Goal: Task Accomplishment & Management: Use online tool/utility

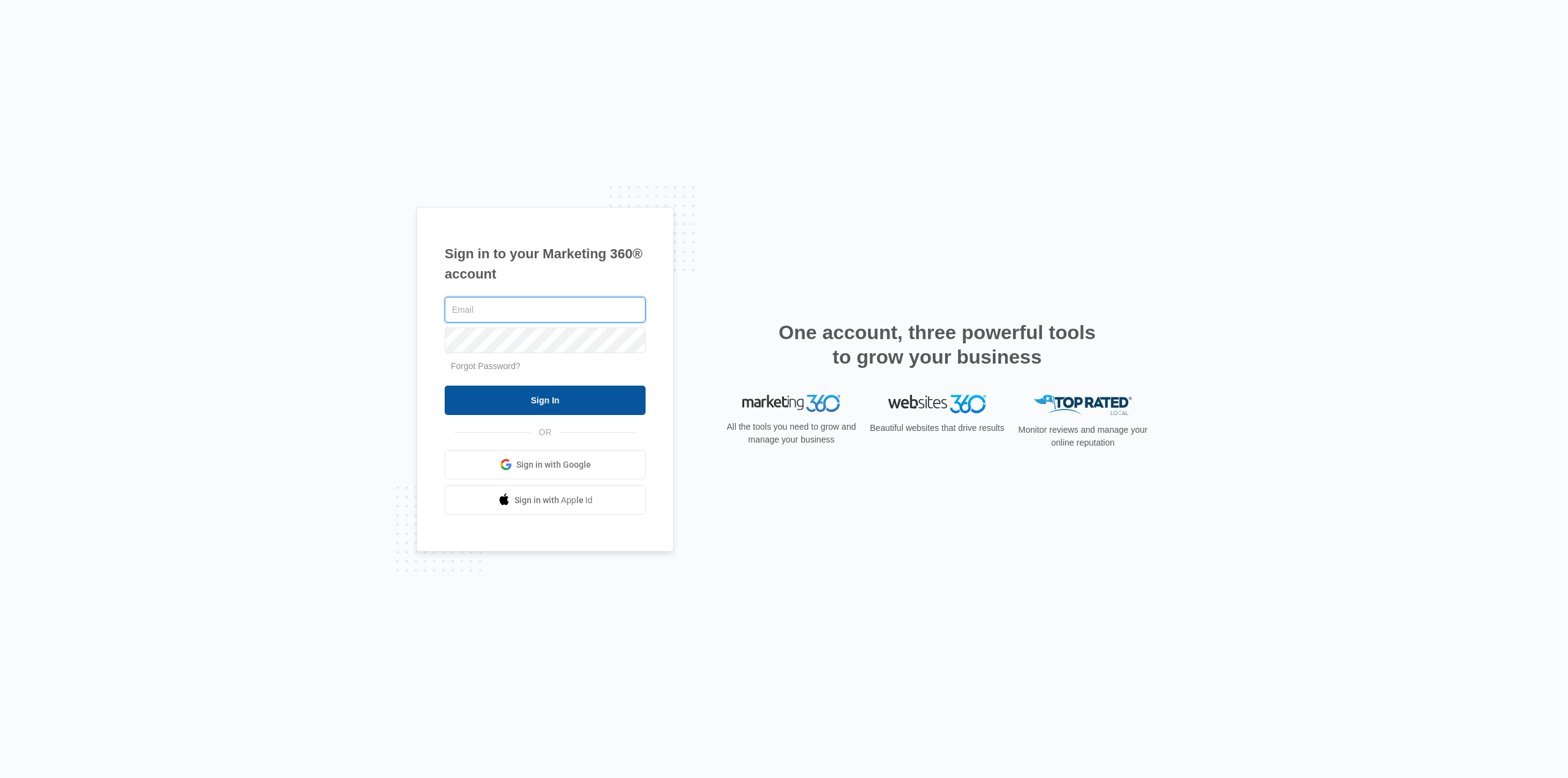
type input "nick@health4Heroes.org"
click at [557, 271] on input "Sign In" at bounding box center [545, 400] width 201 height 29
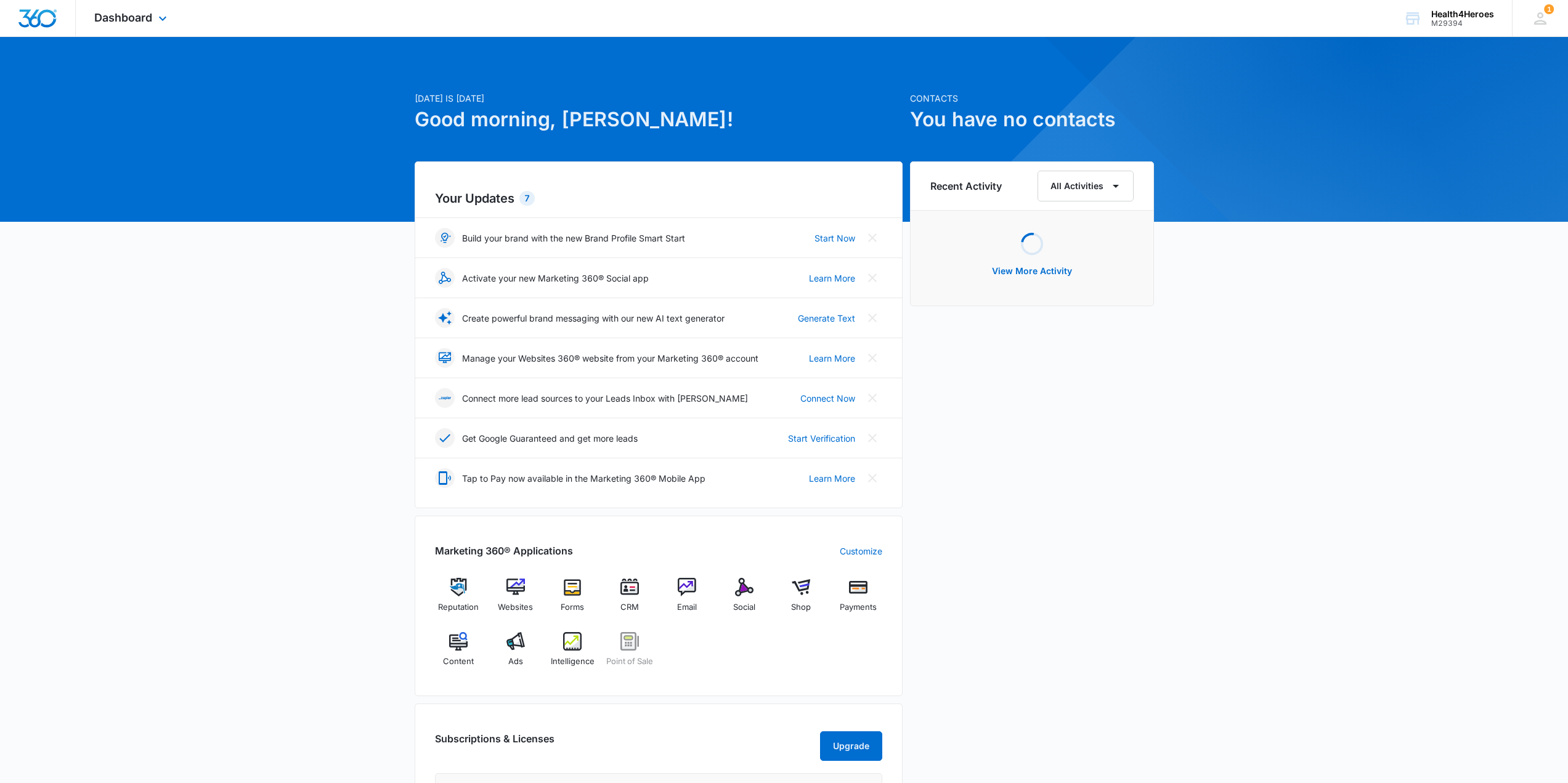
click at [153, 29] on div "Dashboard Apps Reputation Websites Forms CRM Email Social Shop Payments POS Con…" at bounding box center [132, 18] width 113 height 36
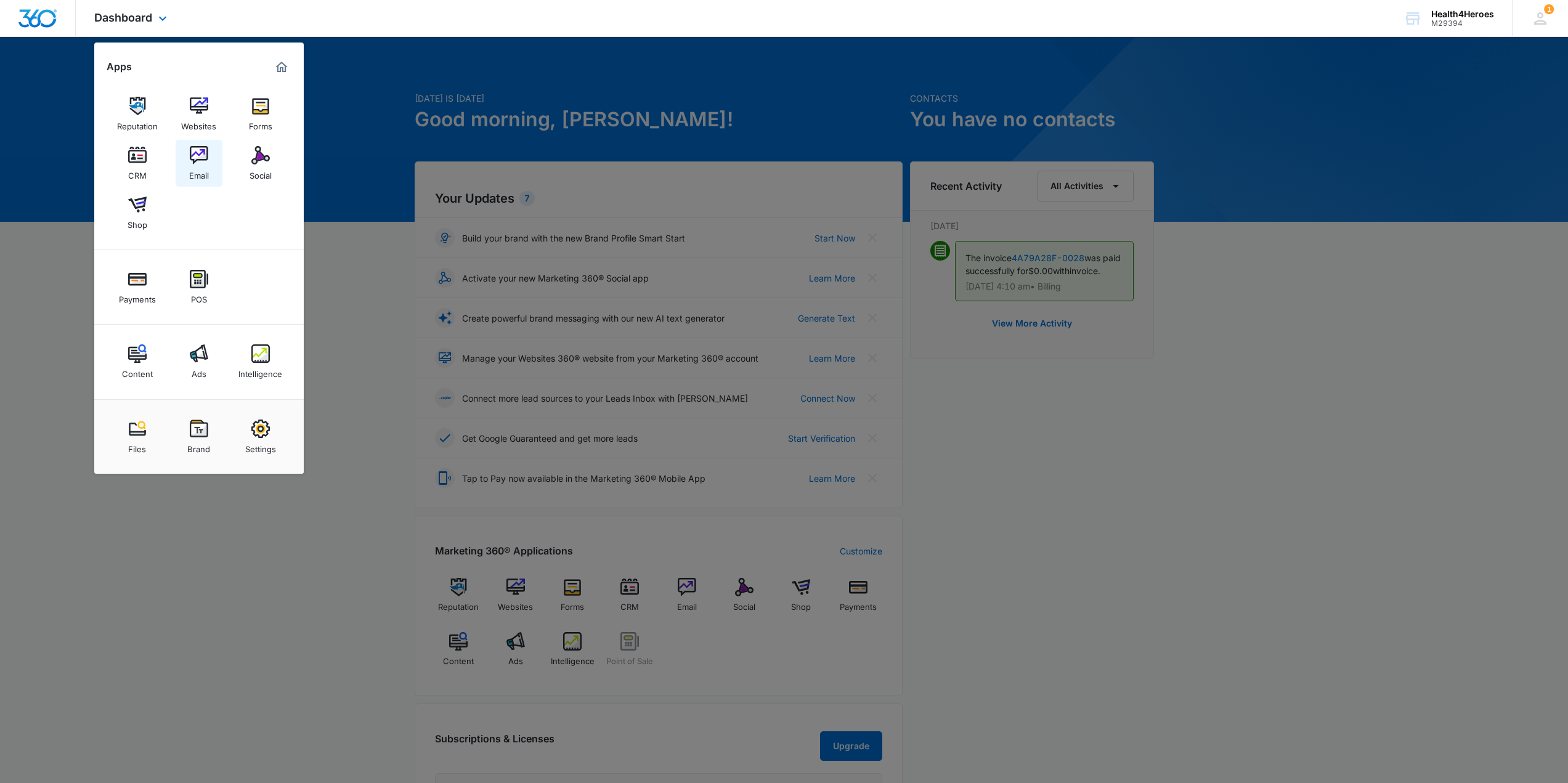
click at [208, 177] on div "Email" at bounding box center [199, 172] width 20 height 16
